Goal: Task Accomplishment & Management: Use online tool/utility

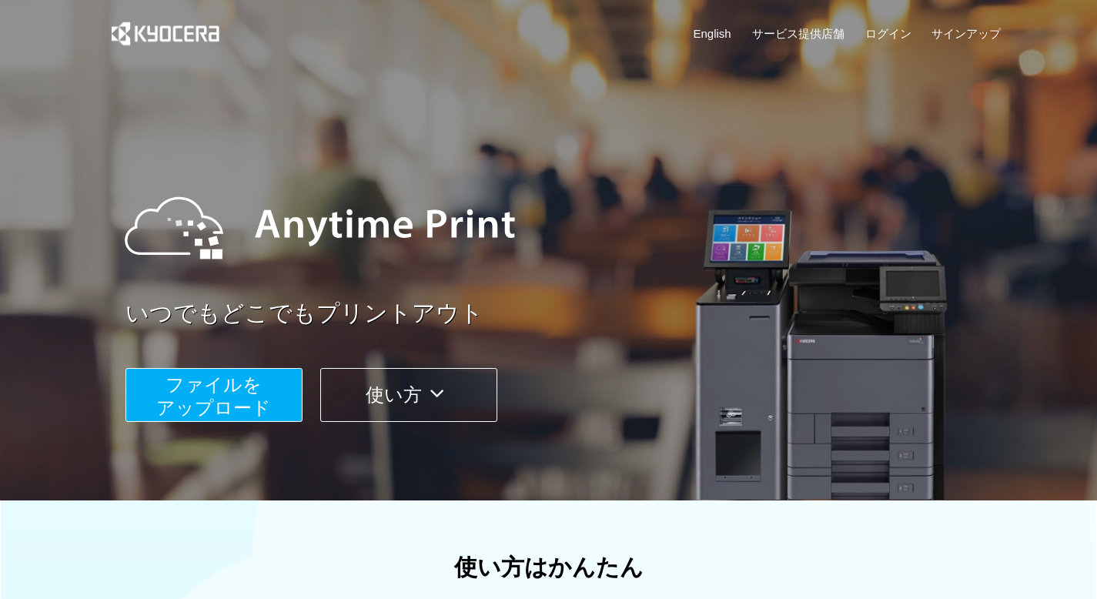
click at [239, 402] on span "ファイルを ​​アップロード" at bounding box center [213, 396] width 115 height 44
click at [713, 40] on link "English" at bounding box center [712, 33] width 38 height 16
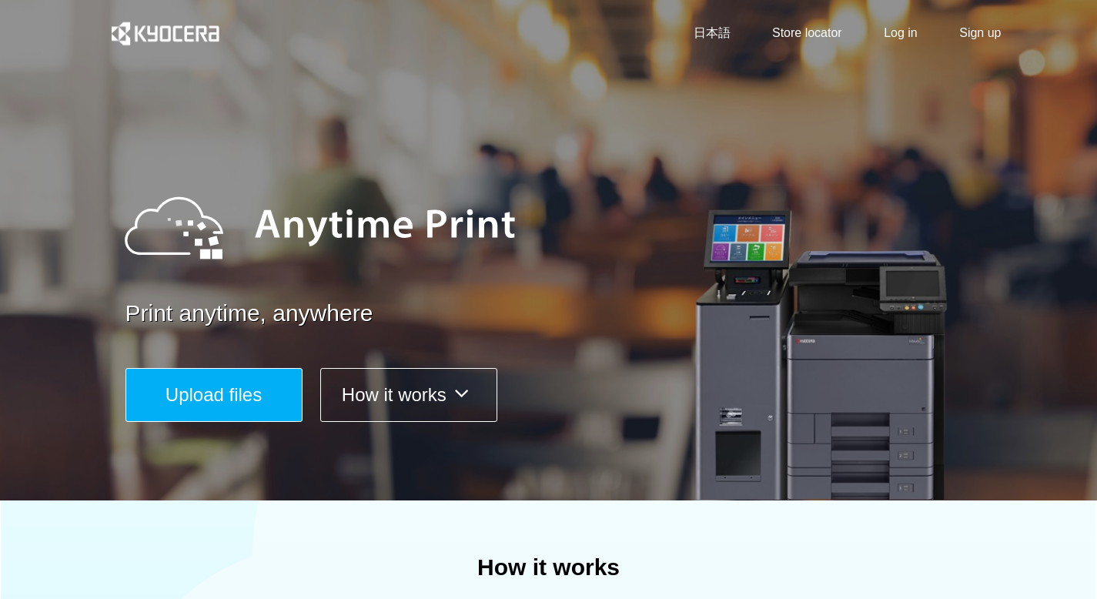
click at [249, 392] on span "Upload files" at bounding box center [213, 394] width 96 height 21
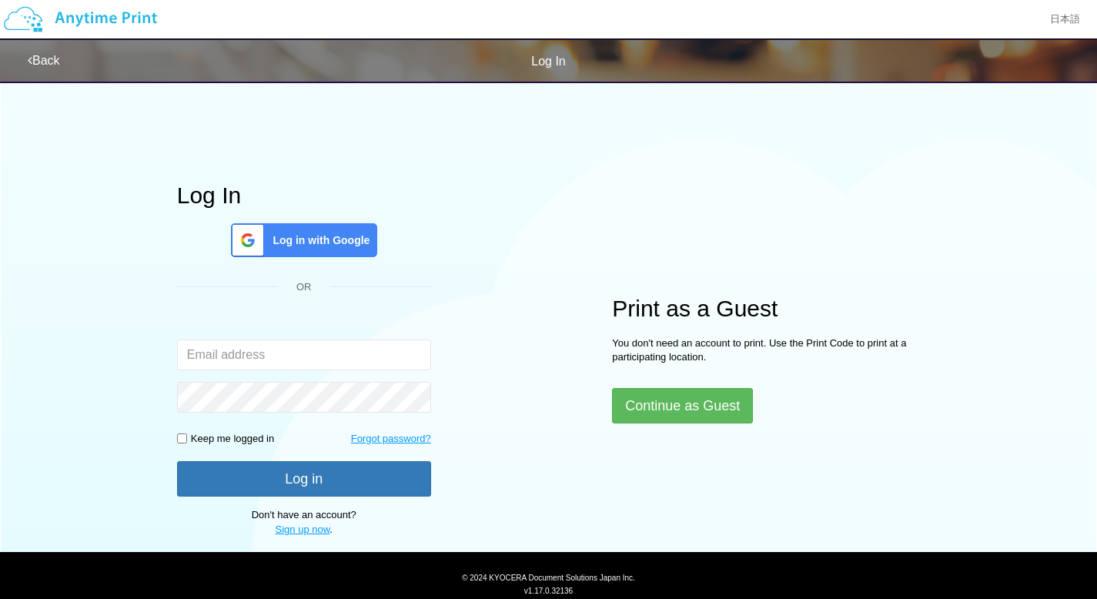
click at [322, 240] on span "Log in with Google" at bounding box center [317, 239] width 103 height 15
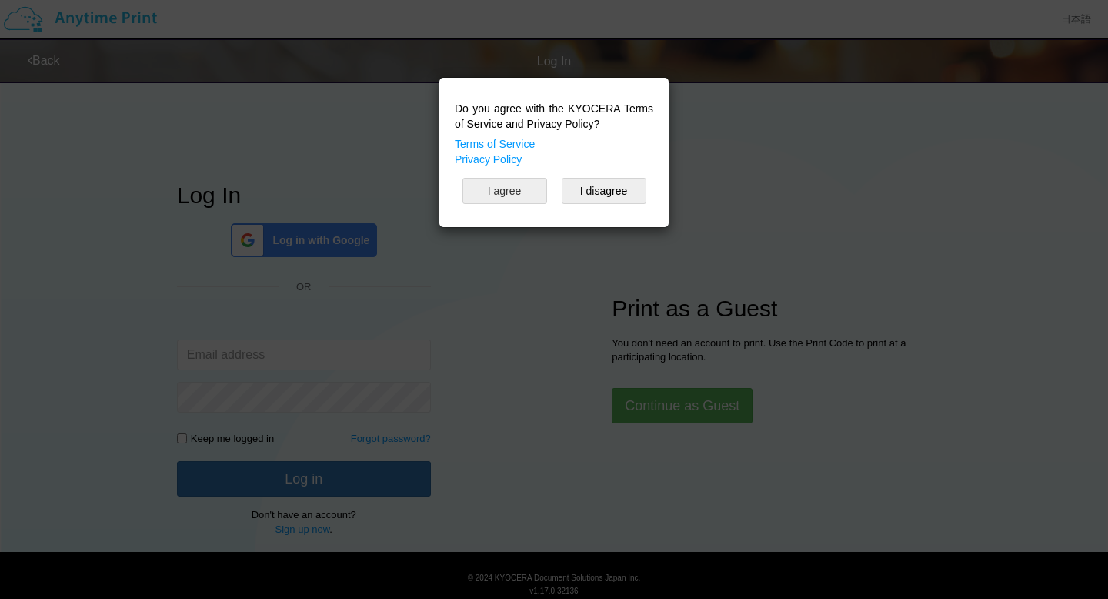
click at [524, 199] on button "I agree" at bounding box center [504, 191] width 85 height 26
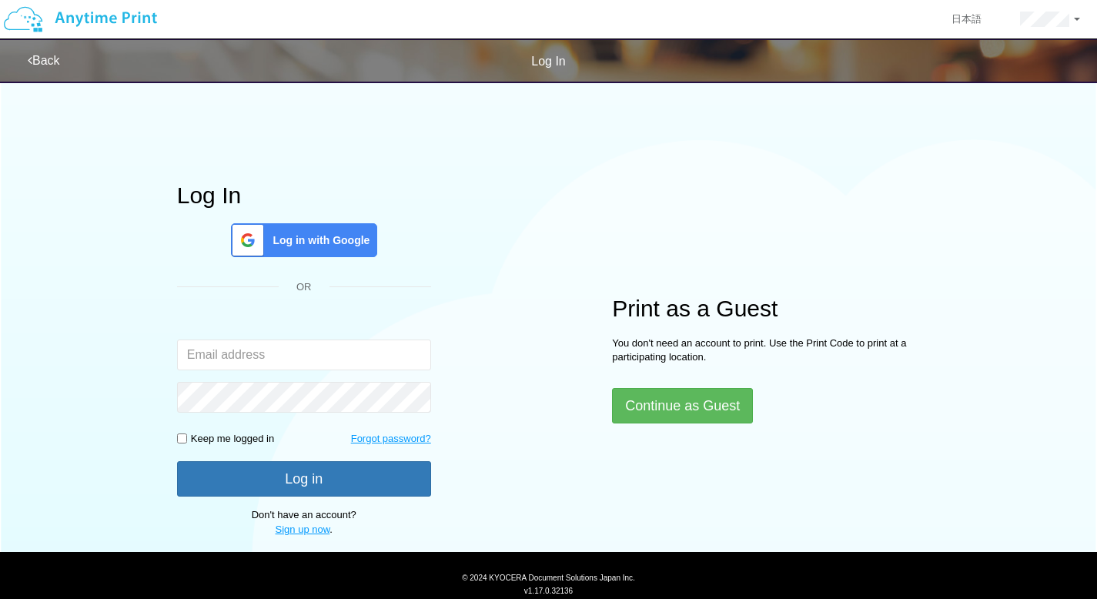
click at [352, 243] on span "Log in with Google" at bounding box center [317, 239] width 103 height 15
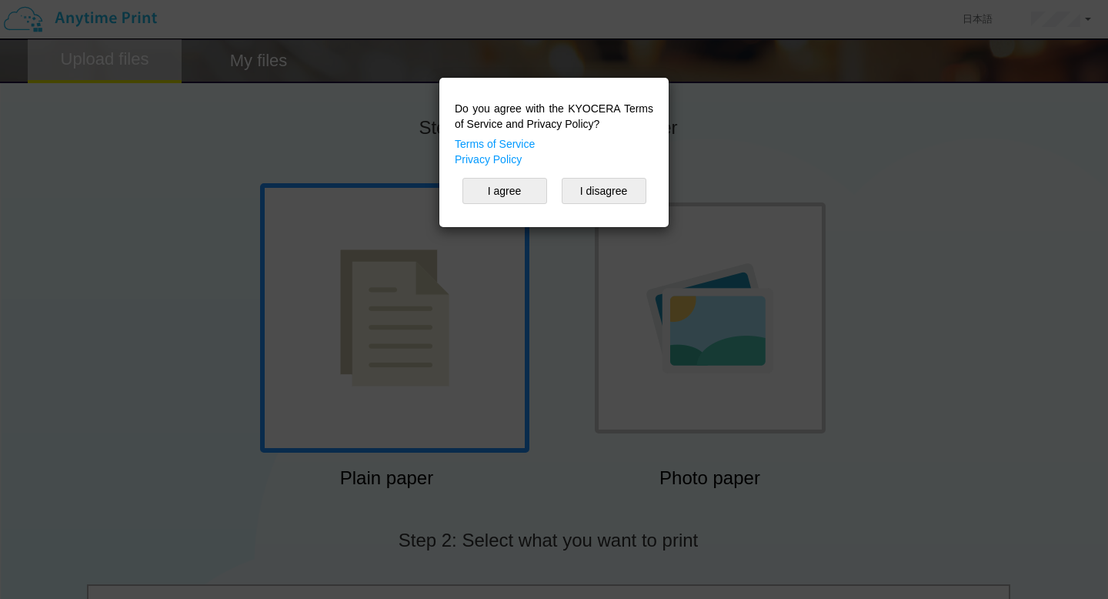
click at [660, 290] on div "Do you agree with the KYOCERA Terms of Service and Privacy Policy? Terms of Ser…" at bounding box center [554, 299] width 1108 height 599
click at [536, 195] on button "I agree" at bounding box center [504, 191] width 85 height 26
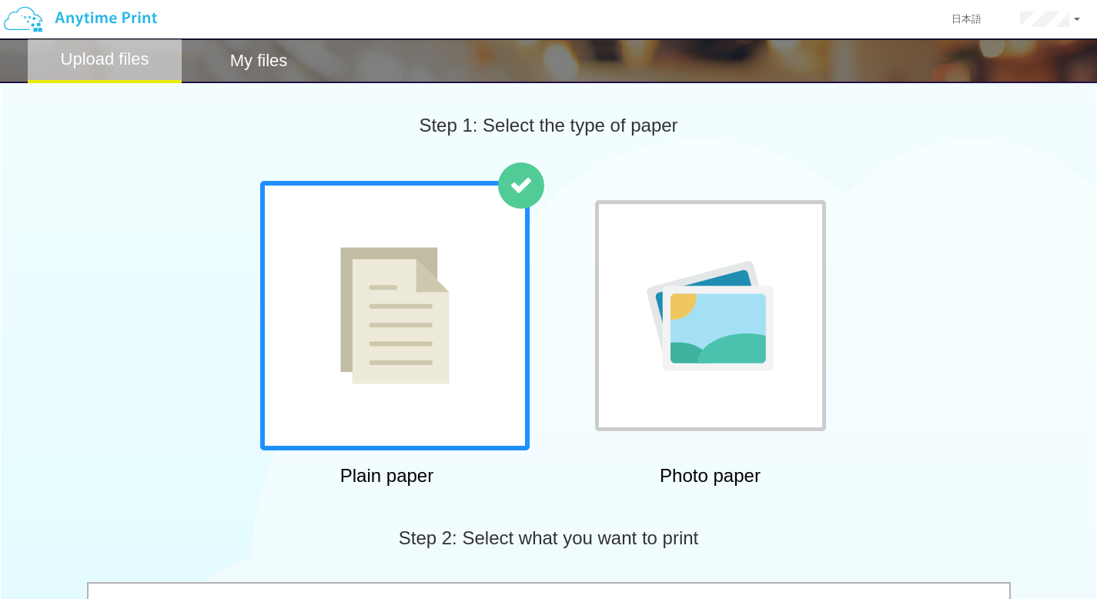
scroll to position [3, 0]
click at [658, 331] on img at bounding box center [709, 315] width 127 height 110
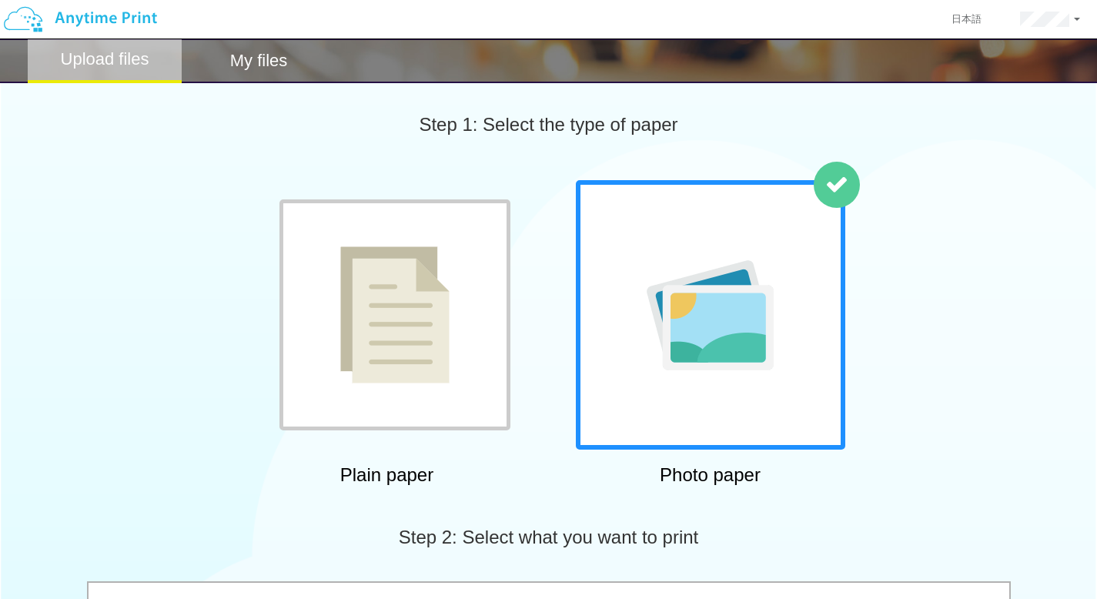
click at [420, 331] on img at bounding box center [394, 314] width 109 height 137
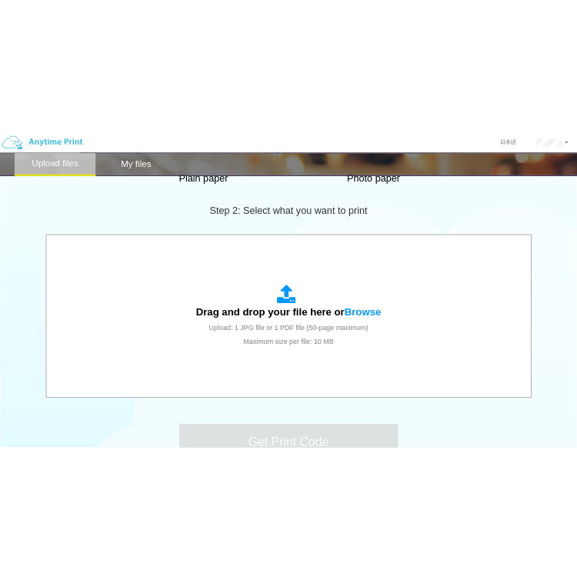
scroll to position [446, 0]
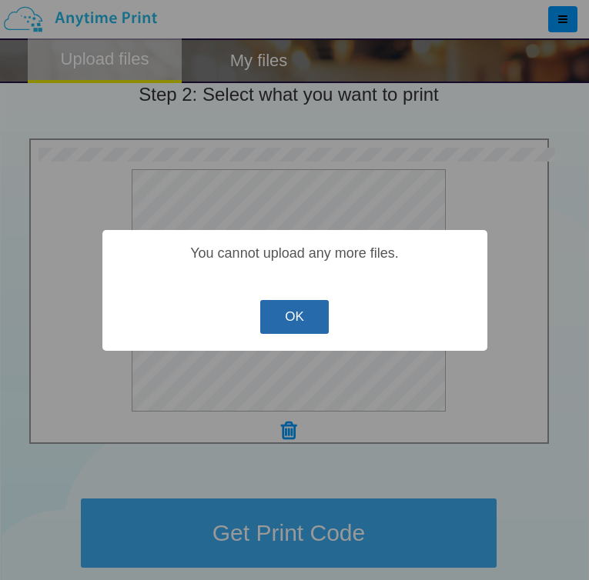
click at [290, 319] on button "OK" at bounding box center [294, 317] width 68 height 34
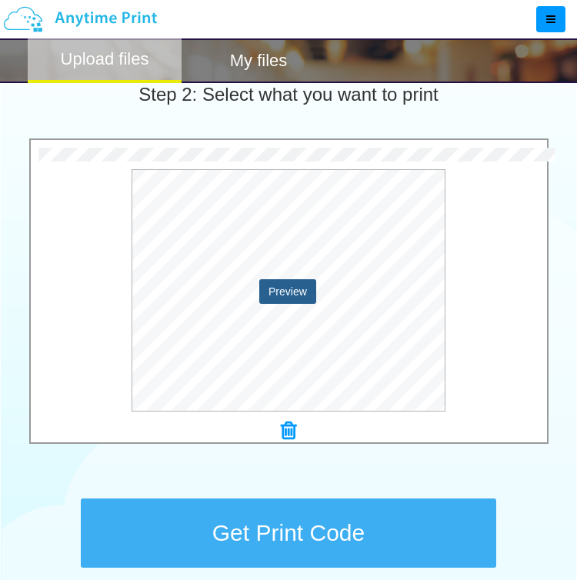
click at [286, 289] on button "Preview" at bounding box center [287, 291] width 57 height 25
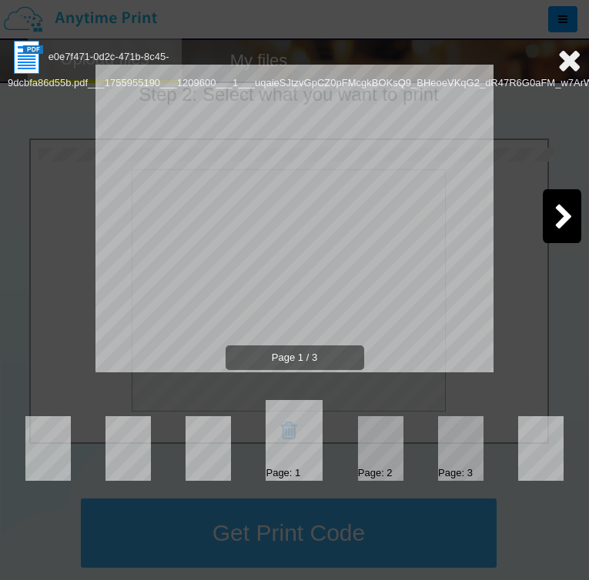
click at [554, 229] on icon at bounding box center [563, 218] width 19 height 27
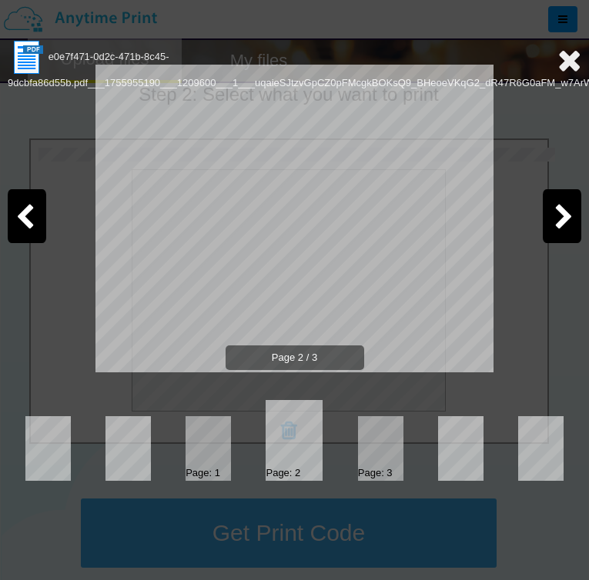
click at [561, 223] on icon at bounding box center [563, 218] width 19 height 27
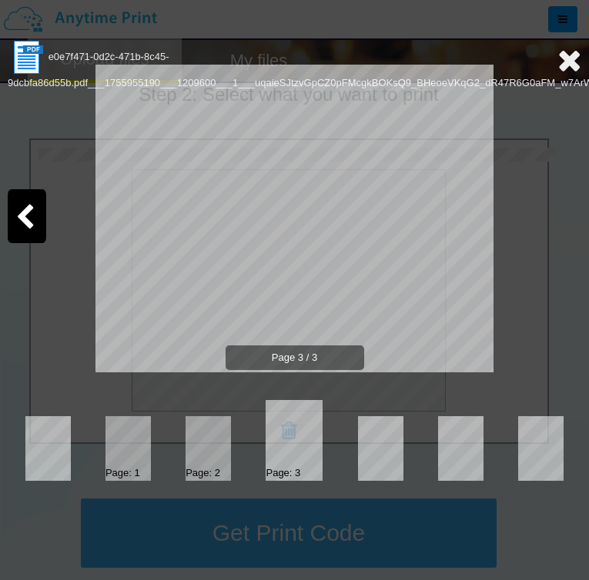
click at [569, 62] on icon at bounding box center [569, 60] width 24 height 31
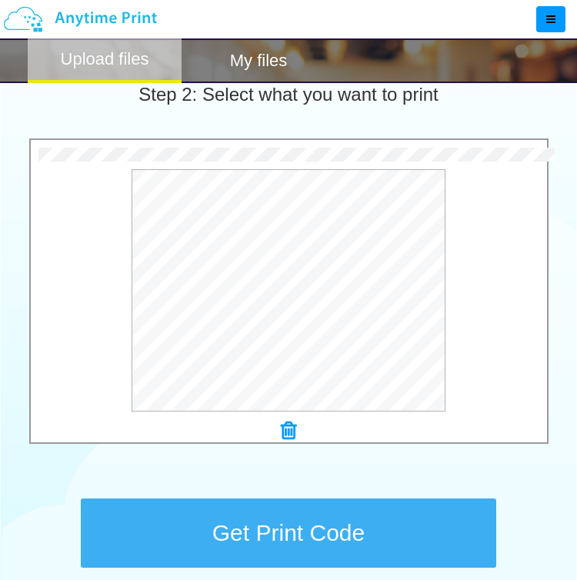
click at [308, 539] on button "Get Print Code" at bounding box center [289, 533] width 416 height 69
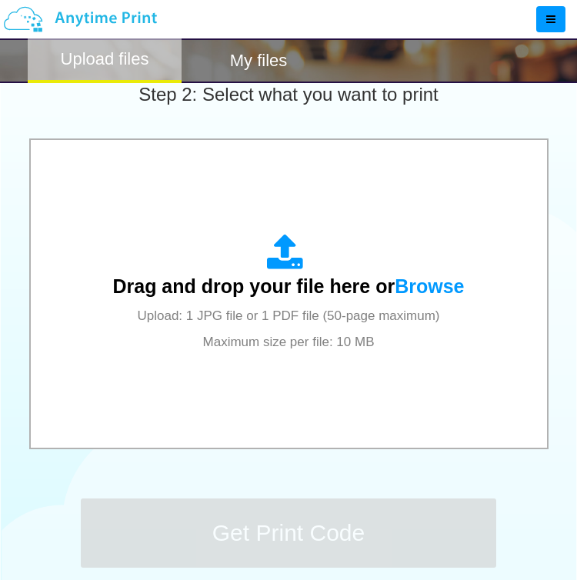
scroll to position [0, 0]
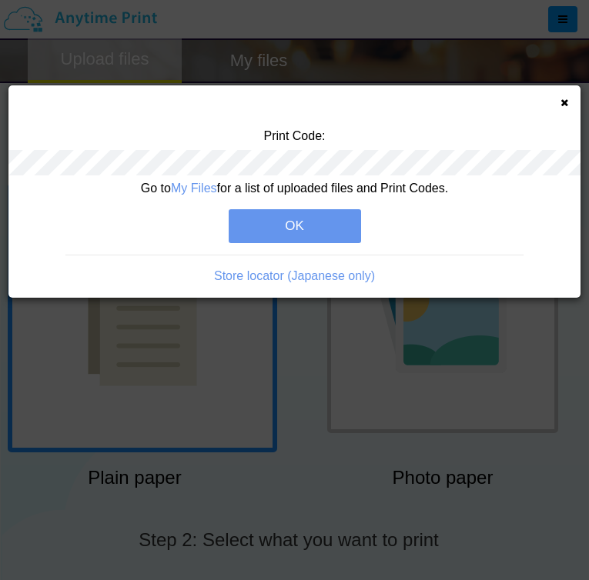
click at [262, 240] on button "OK" at bounding box center [295, 226] width 132 height 34
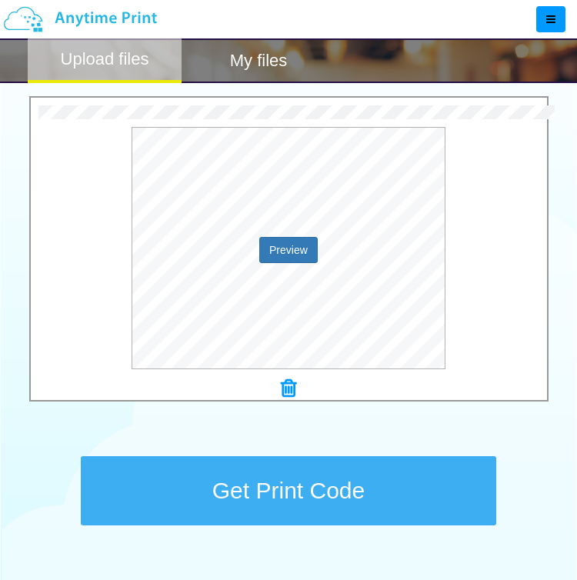
scroll to position [613, 0]
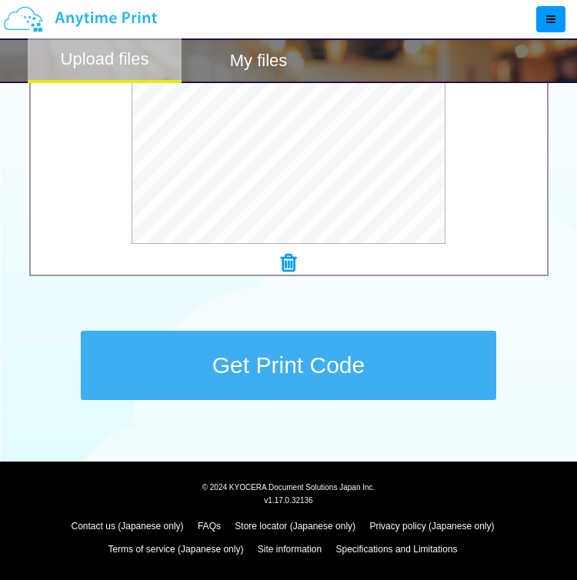
click at [363, 364] on button "Get Print Code" at bounding box center [289, 365] width 416 height 69
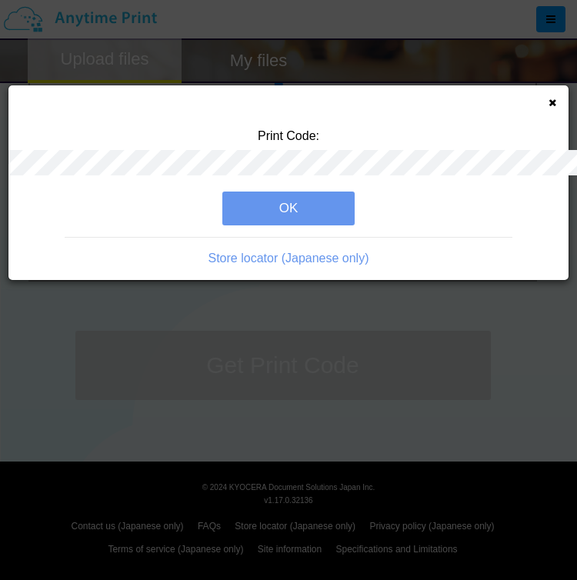
scroll to position [0, 0]
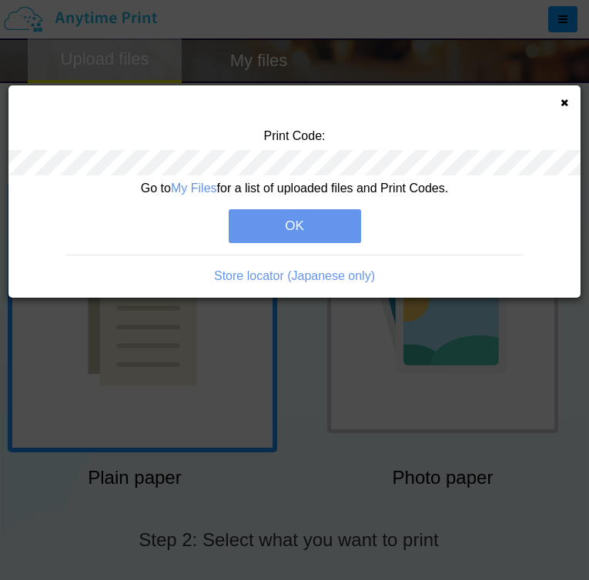
click at [295, 226] on button "OK" at bounding box center [295, 226] width 132 height 34
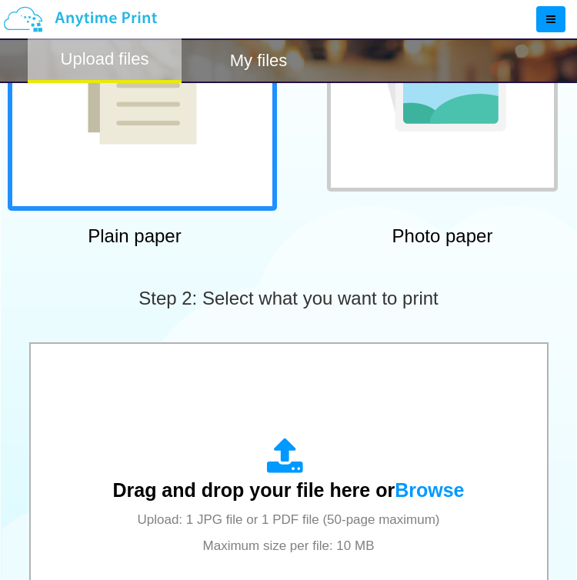
scroll to position [514, 0]
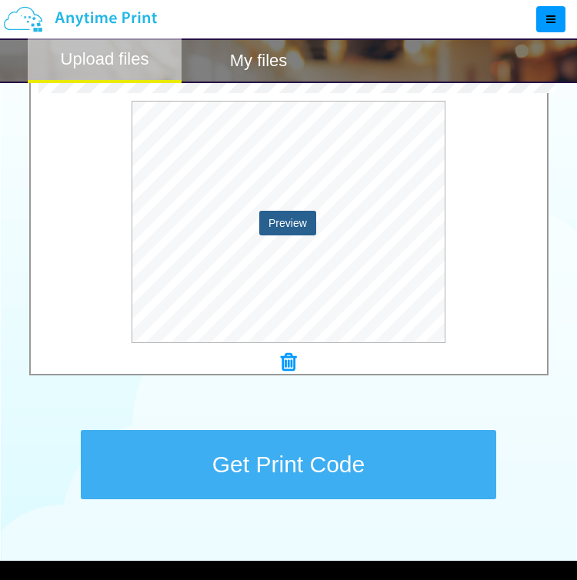
click at [304, 220] on button "Preview" at bounding box center [287, 223] width 57 height 25
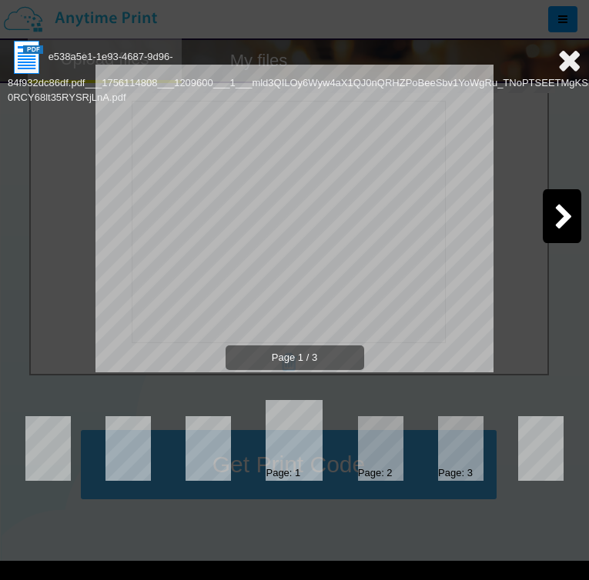
click at [555, 222] on icon at bounding box center [563, 218] width 19 height 27
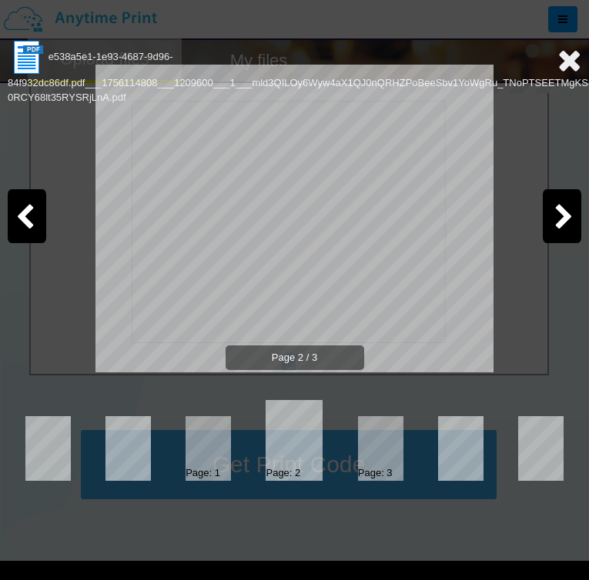
click at [556, 221] on icon at bounding box center [563, 218] width 19 height 27
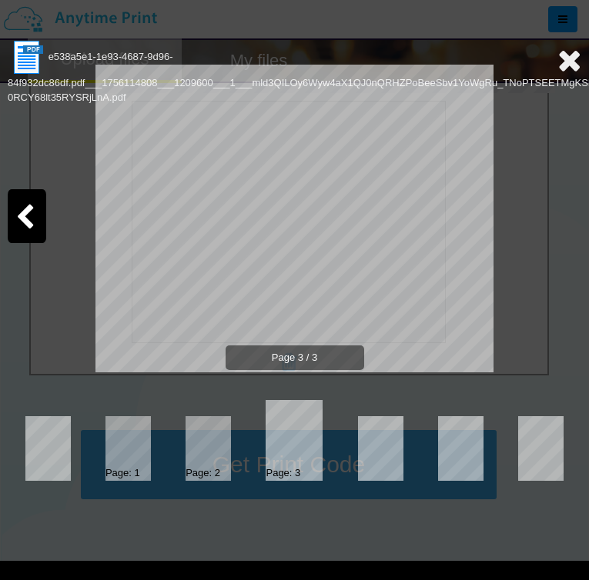
click at [556, 221] on div "Page 3 / 3" at bounding box center [294, 231] width 573 height 308
click at [571, 70] on icon at bounding box center [569, 60] width 24 height 31
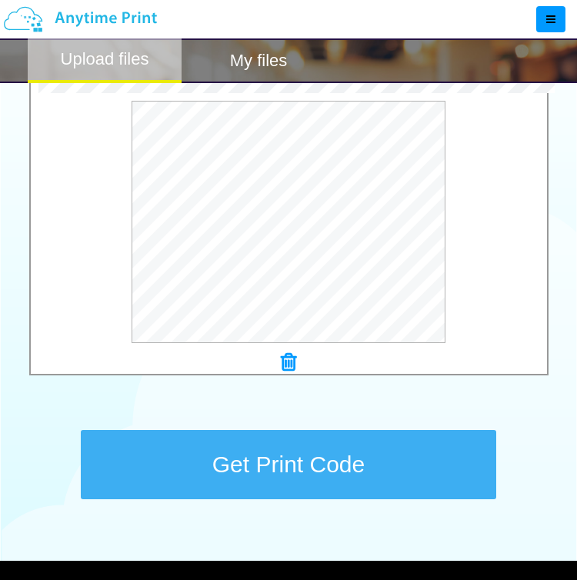
click at [342, 464] on button "Get Print Code" at bounding box center [289, 464] width 416 height 69
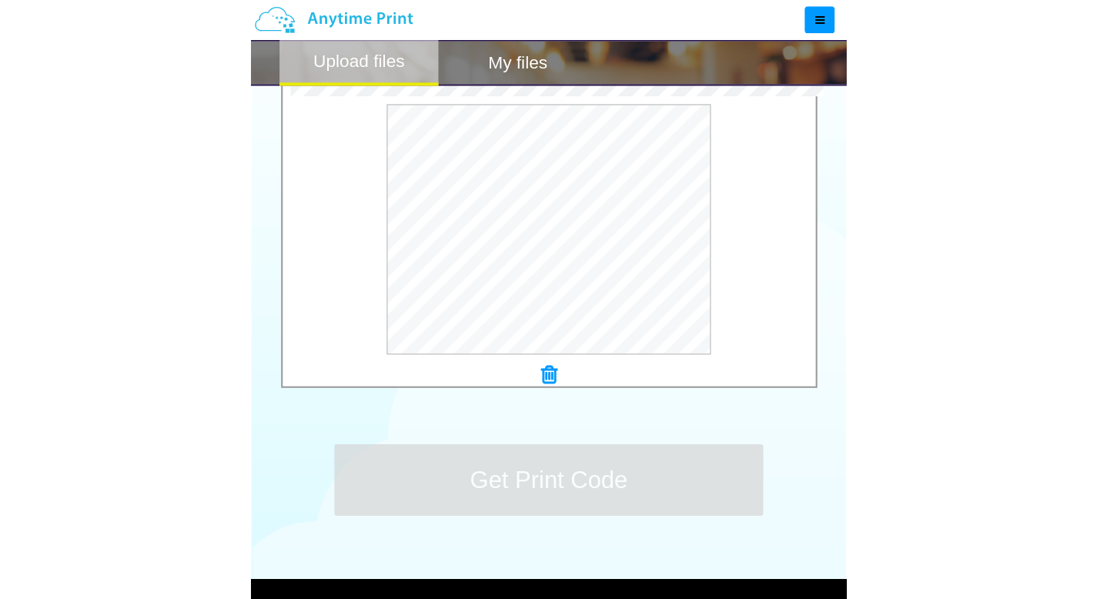
scroll to position [0, 0]
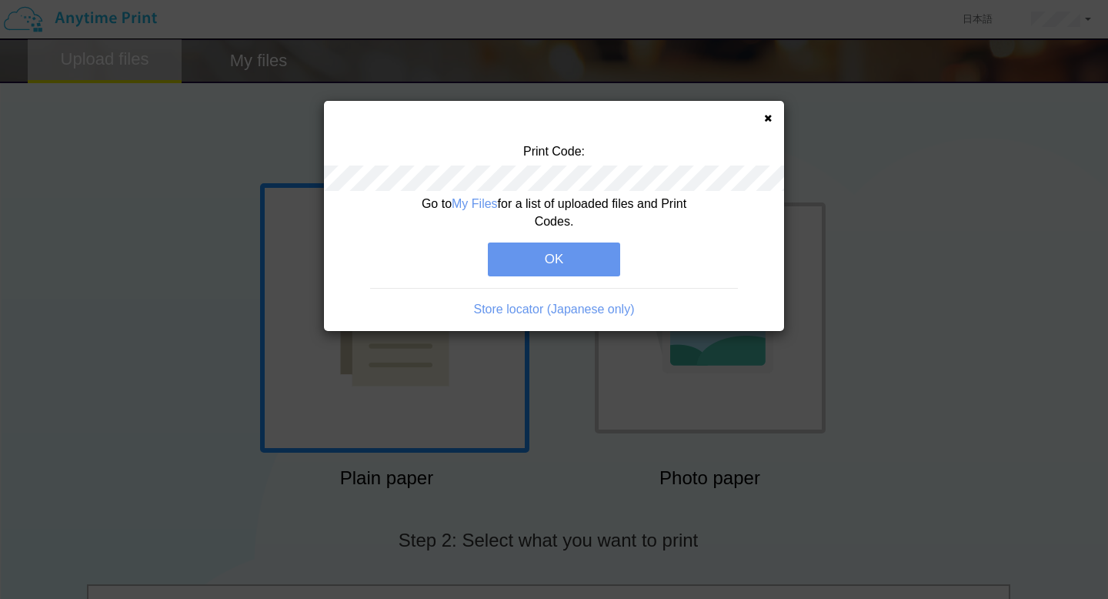
click at [766, 115] on icon at bounding box center [768, 118] width 8 height 10
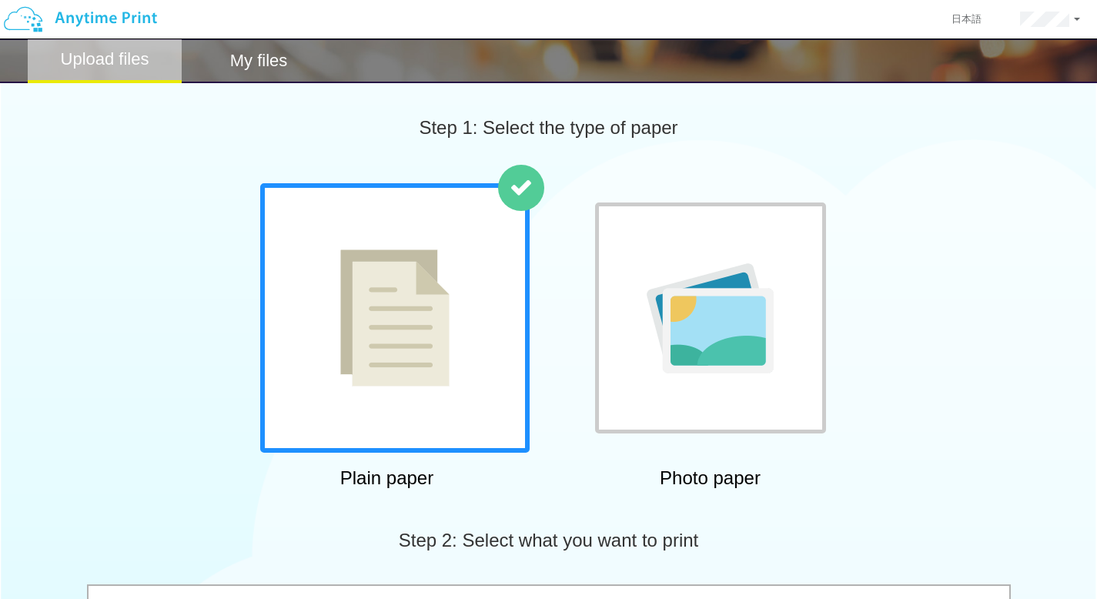
click at [258, 60] on h2 "My files" at bounding box center [259, 61] width 58 height 18
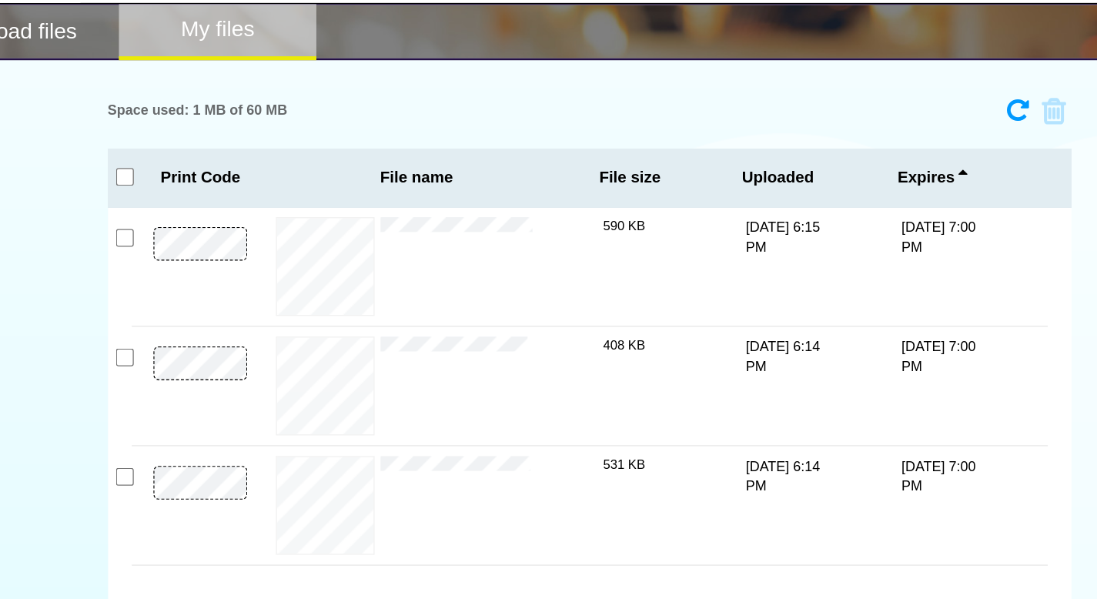
click at [134, 69] on h2 "Upload files" at bounding box center [105, 61] width 88 height 18
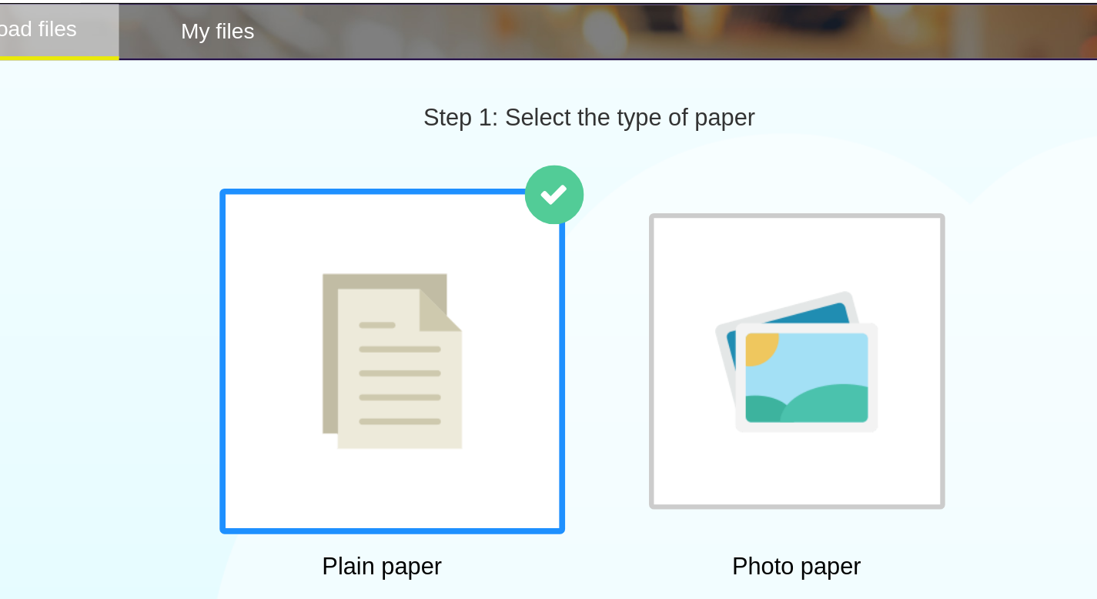
click at [669, 279] on img at bounding box center [709, 318] width 127 height 110
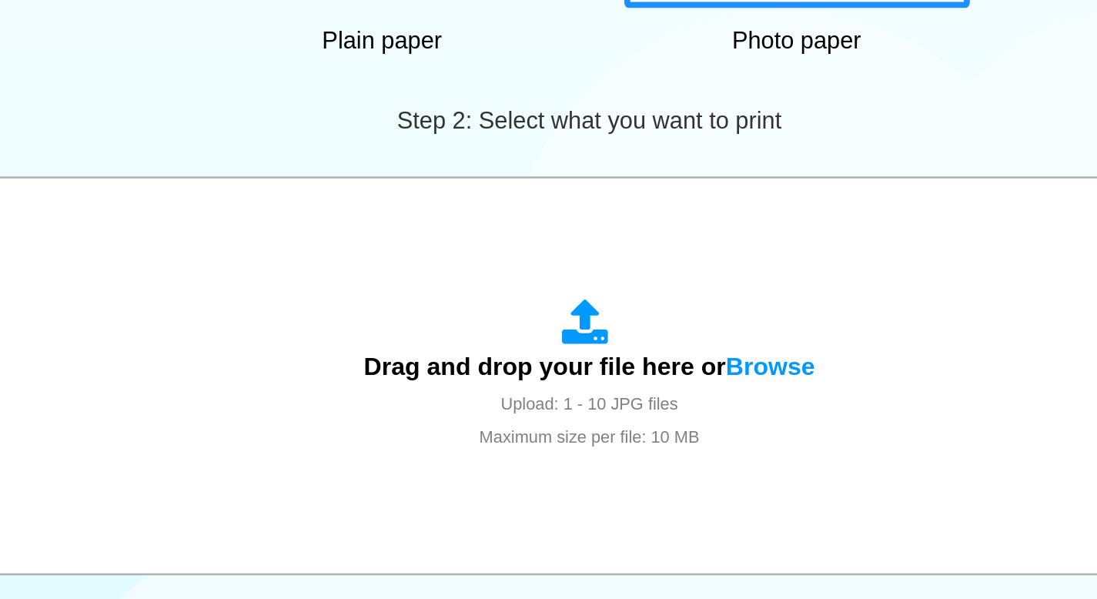
scroll to position [412, 0]
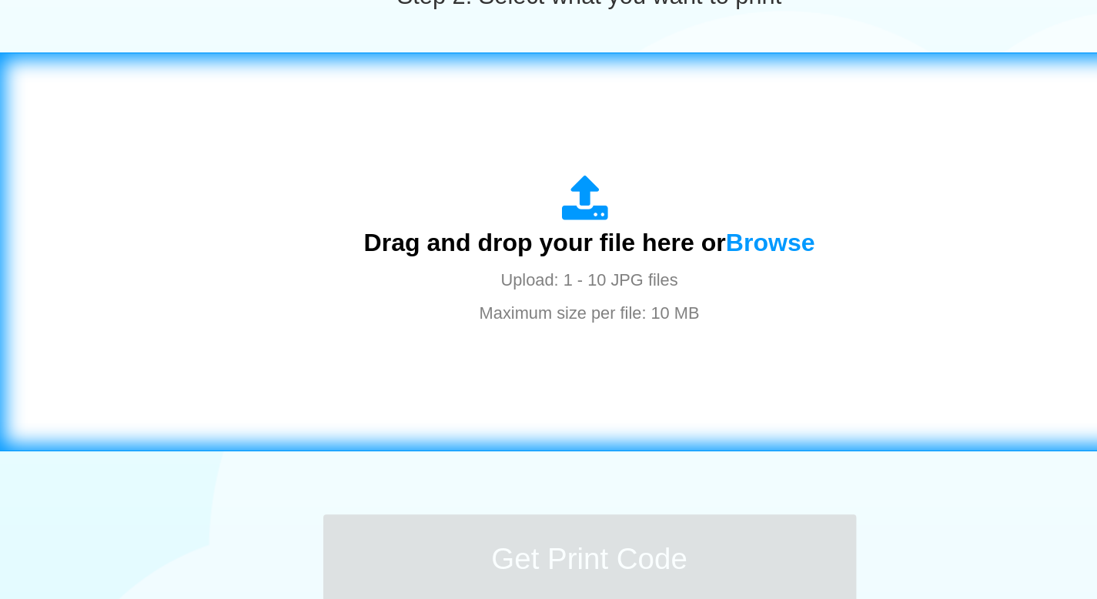
click at [586, 253] on div "Drag and drop your file here or Browse Upload: 1 - 10 JPG files Maximum size pe…" at bounding box center [548, 328] width 891 height 279
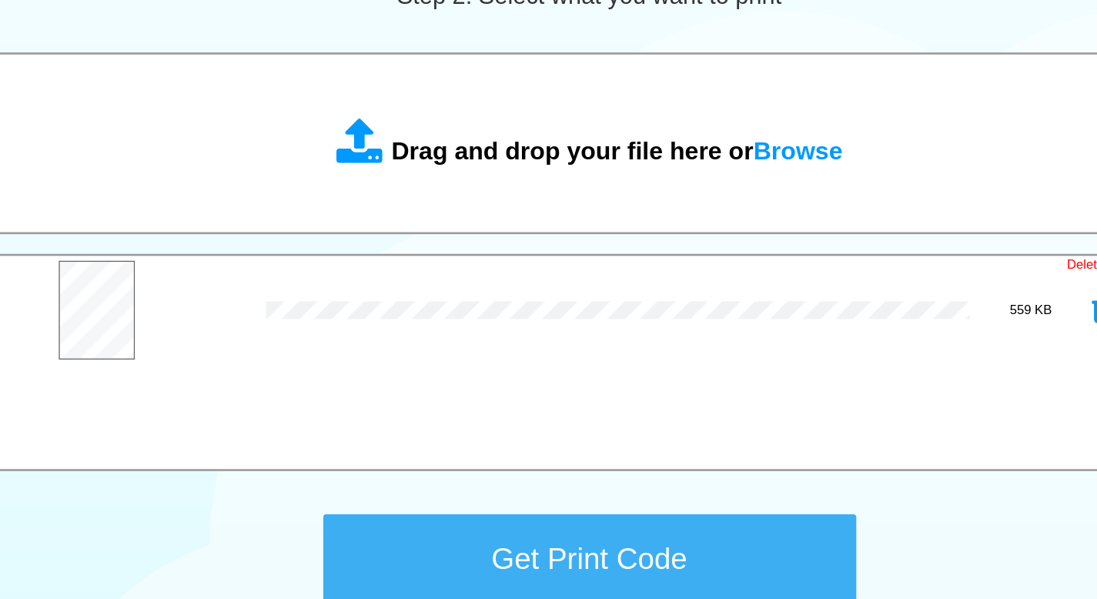
click at [576, 562] on button "Get Print Code" at bounding box center [549, 567] width 416 height 69
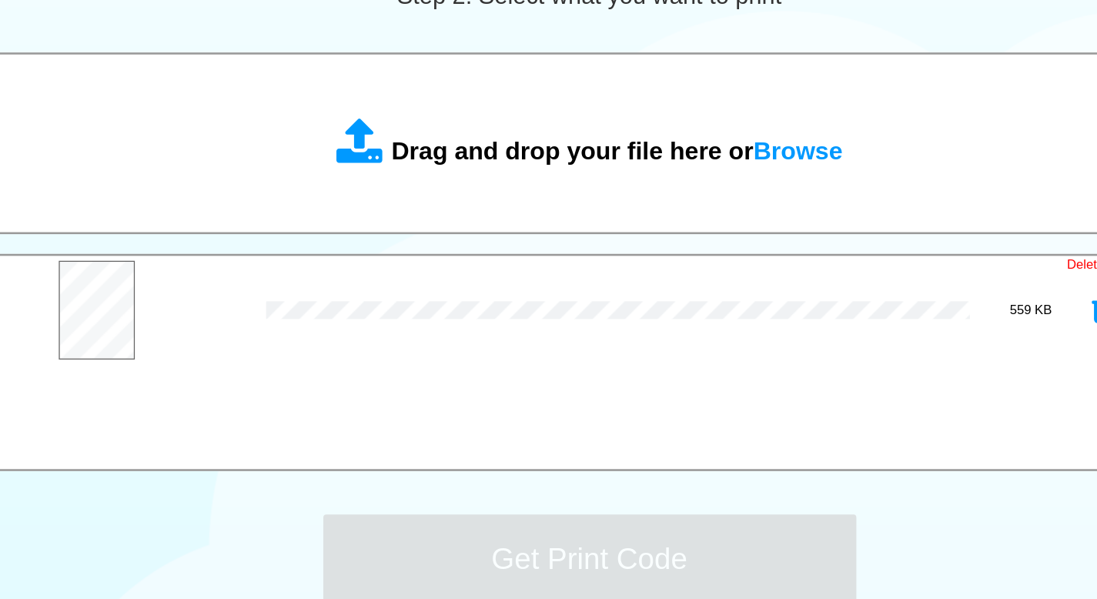
scroll to position [0, 0]
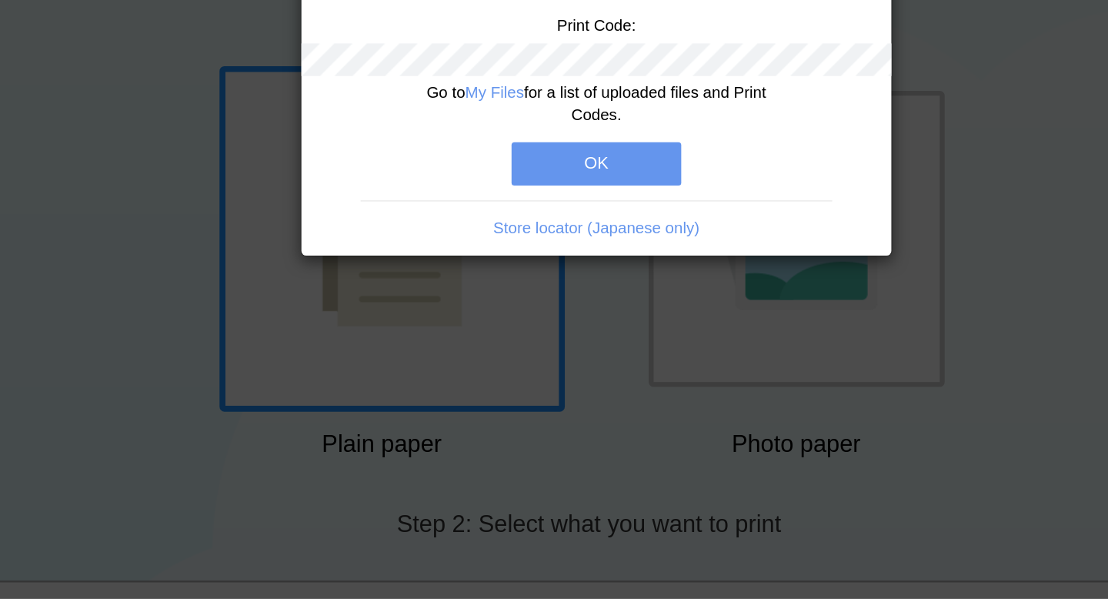
click at [563, 260] on button "OK" at bounding box center [554, 259] width 132 height 34
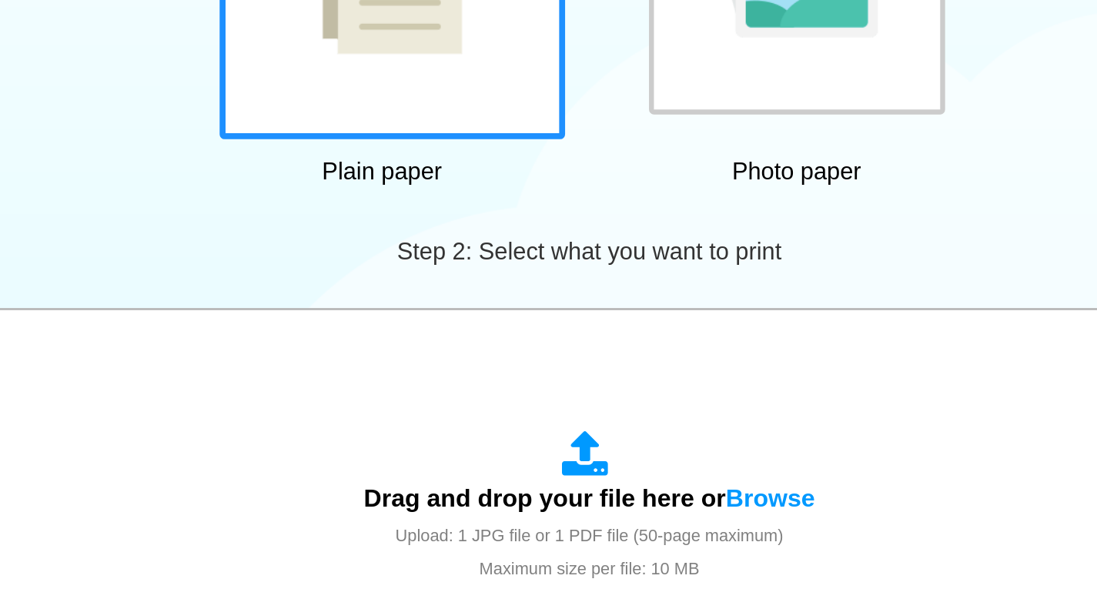
scroll to position [396, 0]
